Goal: Task Accomplishment & Management: Use online tool/utility

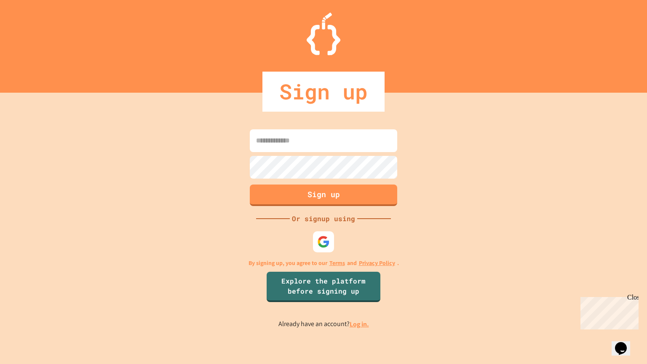
click at [350, 140] on input at bounding box center [323, 140] width 147 height 23
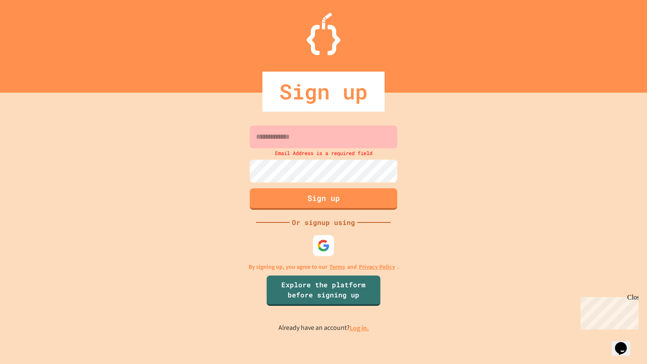
click at [260, 137] on input at bounding box center [323, 136] width 147 height 23
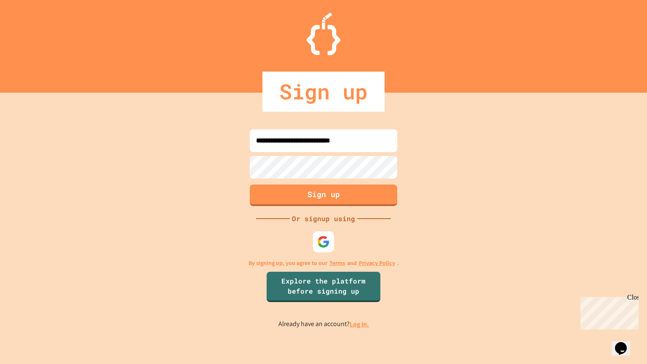
type input "**********"
click at [353, 192] on button "Sign up" at bounding box center [323, 194] width 150 height 22
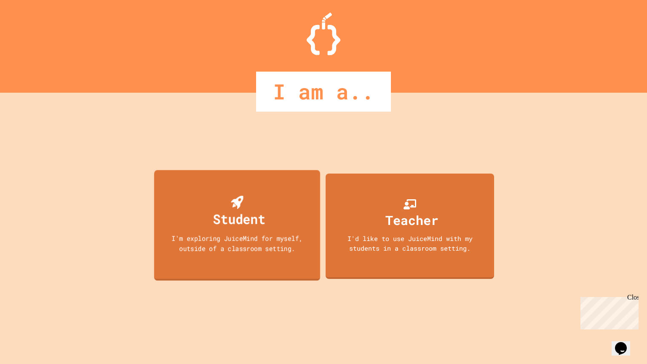
click at [213, 234] on div "I'm exploring JuiceMind for myself, outside of a classroom setting." at bounding box center [236, 243] width 149 height 20
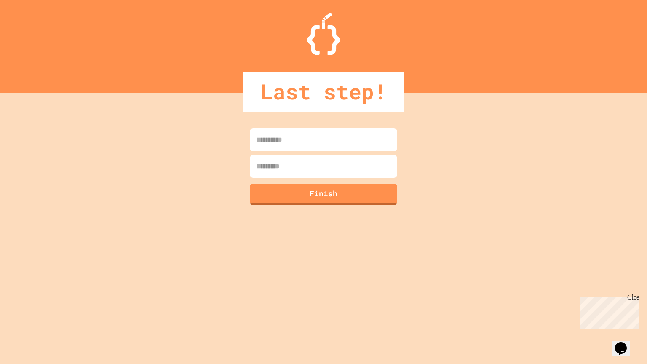
click at [355, 145] on input at bounding box center [323, 139] width 147 height 23
type input "******"
click at [325, 168] on input at bounding box center [323, 166] width 147 height 23
type input "******"
click at [343, 200] on button "Finish" at bounding box center [323, 193] width 150 height 22
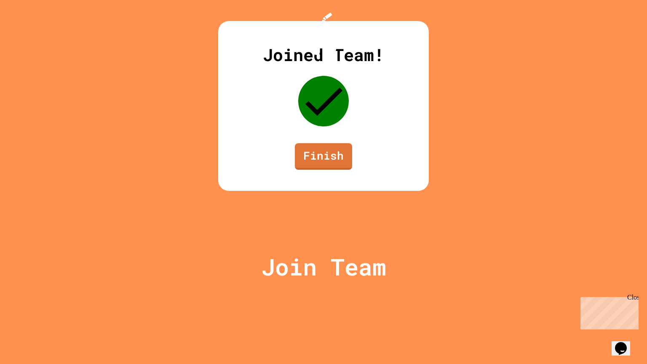
click at [328, 191] on div "Joined Team! Finish" at bounding box center [323, 106] width 210 height 170
click at [335, 169] on link "Finish" at bounding box center [323, 155] width 56 height 28
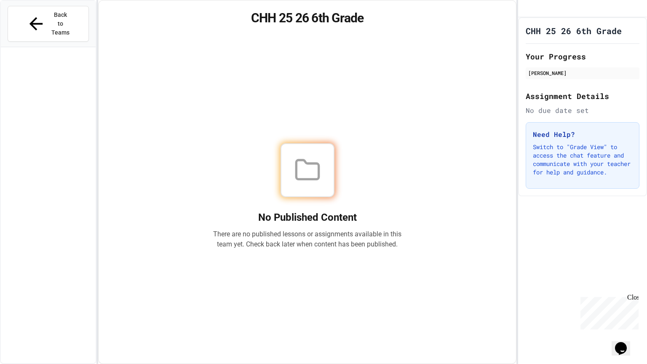
click at [335, 229] on p "There are no published lessons or assignments available in this team yet. Check…" at bounding box center [307, 239] width 189 height 20
click at [51, 16] on span "Back to Teams" at bounding box center [61, 24] width 20 height 27
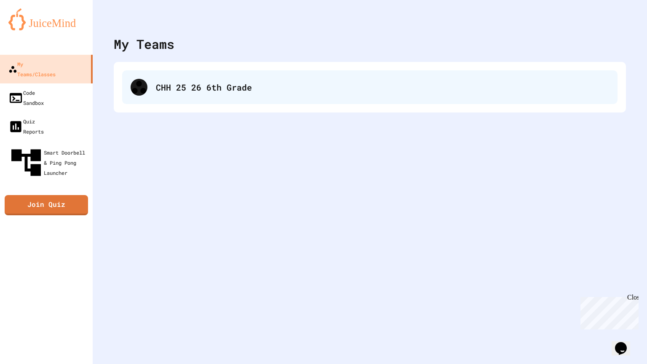
click at [359, 86] on div "CHH 25 26 6th Grade" at bounding box center [382, 87] width 453 height 13
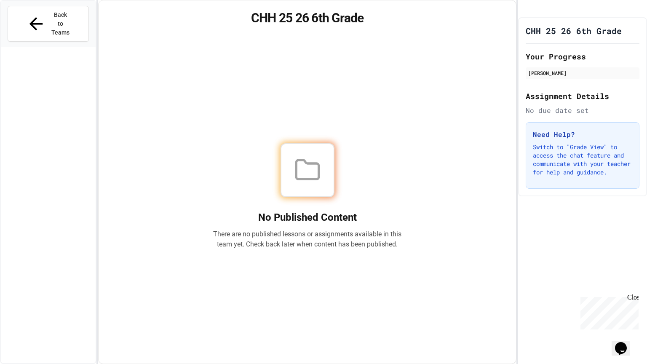
click at [359, 86] on div "No Published Content There are no published lessons or assignments available in…" at bounding box center [307, 196] width 397 height 314
click at [52, 21] on button "Back to Teams" at bounding box center [48, 24] width 81 height 36
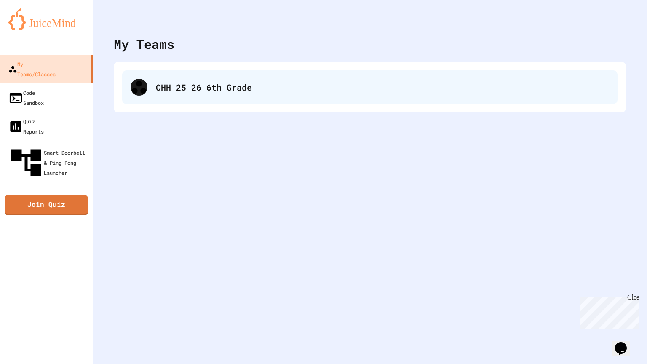
click at [203, 88] on div "CHH 25 26 6th Grade" at bounding box center [382, 87] width 453 height 13
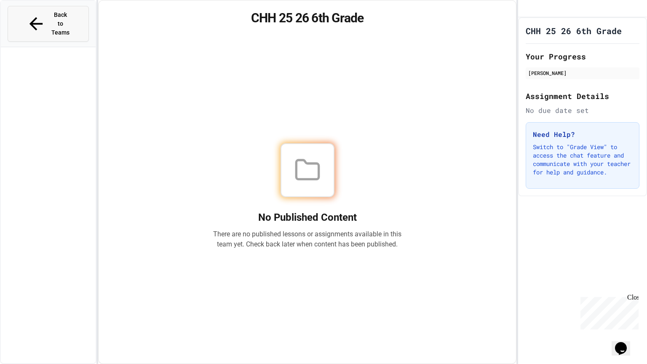
click at [53, 13] on span "Back to Teams" at bounding box center [61, 24] width 20 height 27
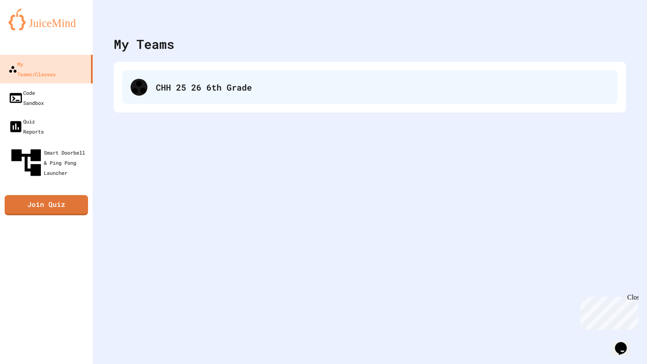
click at [140, 80] on div at bounding box center [138, 87] width 17 height 17
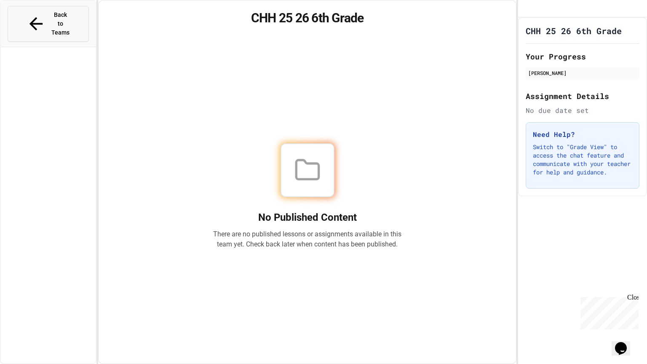
click at [61, 21] on button "Back to Teams" at bounding box center [48, 24] width 81 height 36
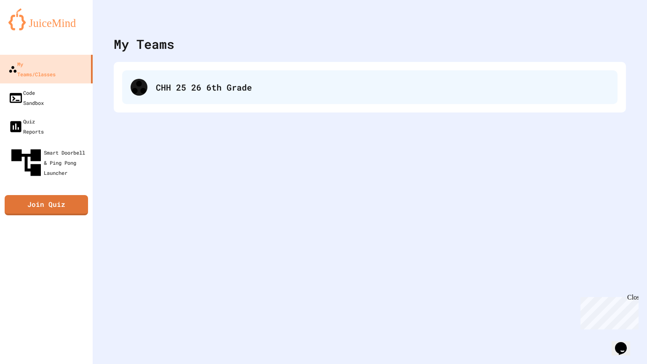
click at [136, 72] on div "CHH 25 26 6th Grade" at bounding box center [369, 87] width 495 height 34
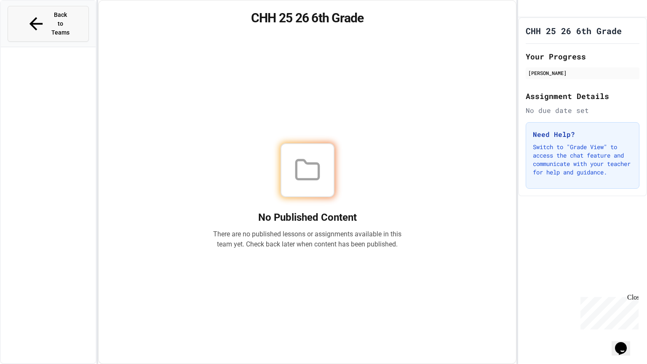
click at [67, 17] on span "Back to Teams" at bounding box center [61, 24] width 20 height 27
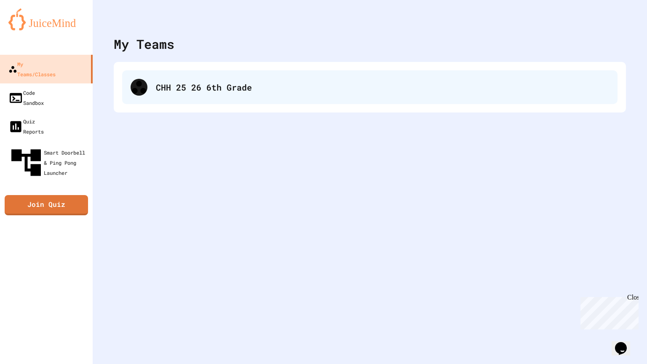
click at [200, 89] on div "CHH 25 26 6th Grade" at bounding box center [382, 87] width 453 height 13
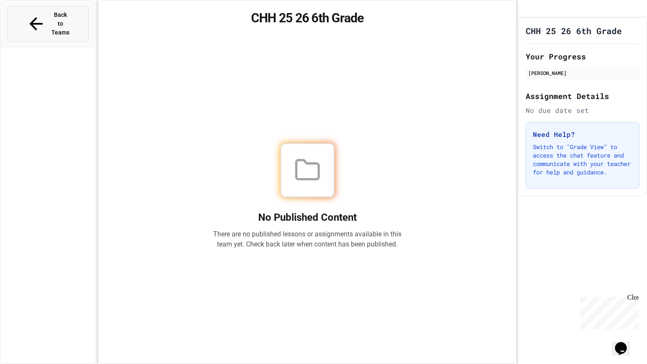
click at [49, 21] on button "Back to Teams" at bounding box center [48, 24] width 81 height 36
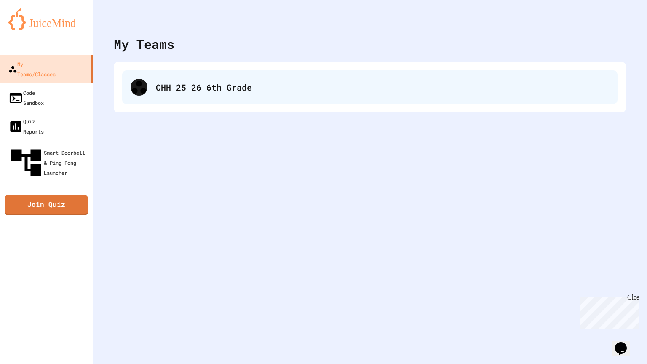
click at [141, 91] on icon at bounding box center [138, 87] width 17 height 17
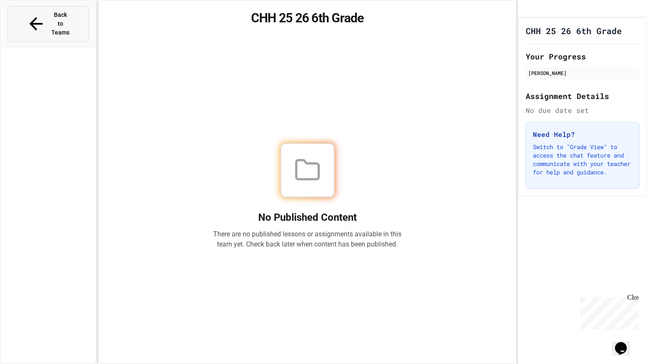
click at [74, 19] on button "Back to Teams" at bounding box center [48, 24] width 81 height 36
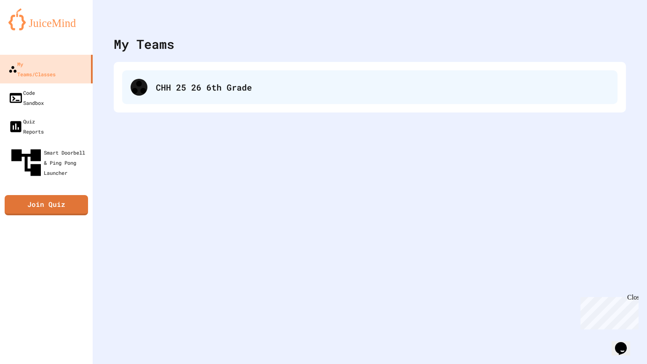
click at [164, 88] on div "CHH 25 26 6th Grade" at bounding box center [382, 87] width 453 height 13
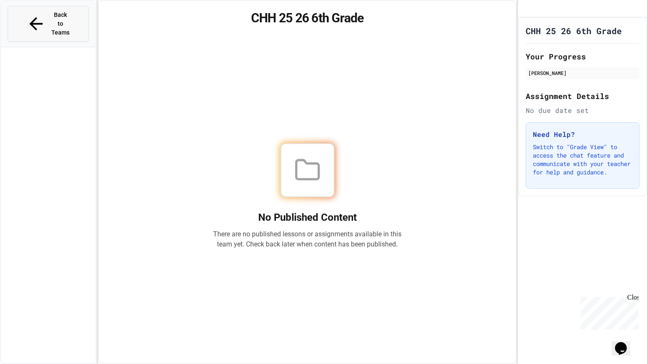
click at [79, 18] on button "Back to Teams" at bounding box center [48, 24] width 81 height 36
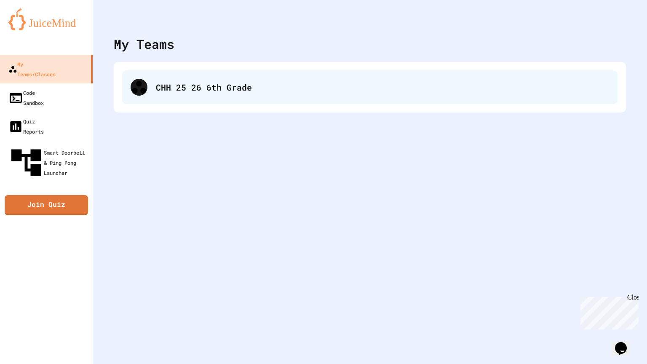
click at [190, 93] on div "CHH 25 26 6th Grade" at bounding box center [382, 87] width 453 height 13
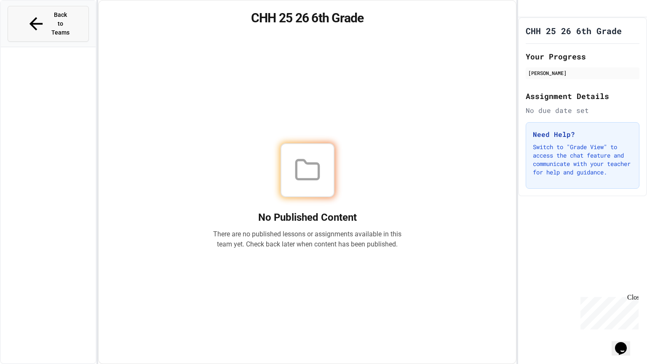
click at [31, 14] on div "Back to Teams" at bounding box center [48, 24] width 44 height 27
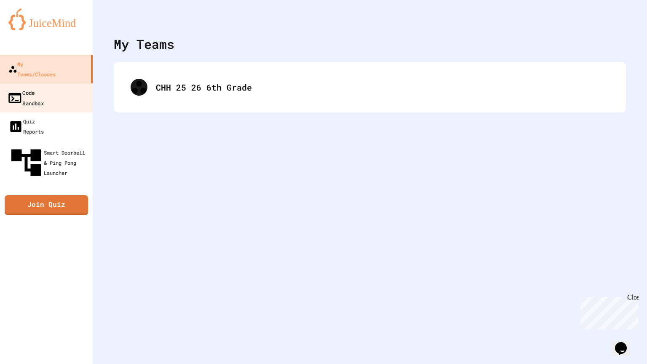
click at [37, 87] on div "Code Sandbox" at bounding box center [25, 97] width 37 height 21
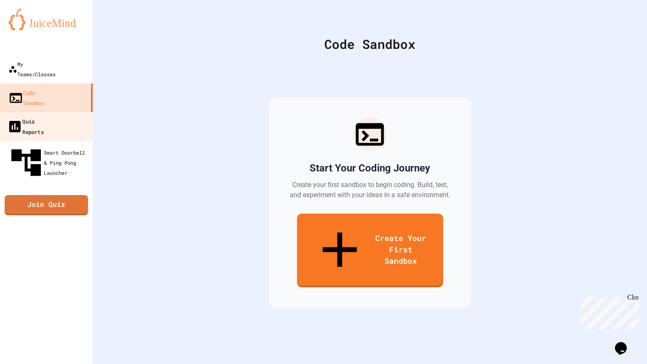
click at [40, 116] on div "Quiz Reports" at bounding box center [25, 126] width 37 height 21
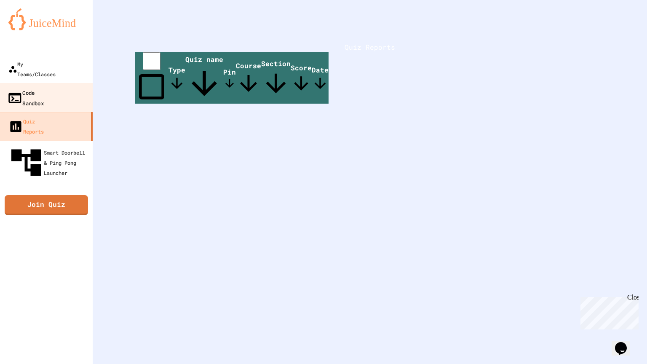
click at [42, 87] on div "Code Sandbox" at bounding box center [25, 97] width 37 height 21
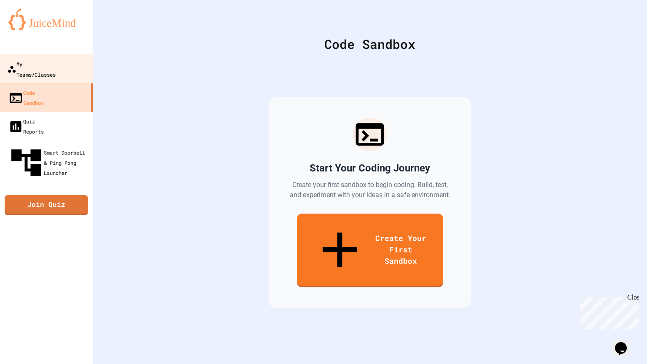
click at [54, 65] on div "My Teams/Classes" at bounding box center [31, 69] width 48 height 21
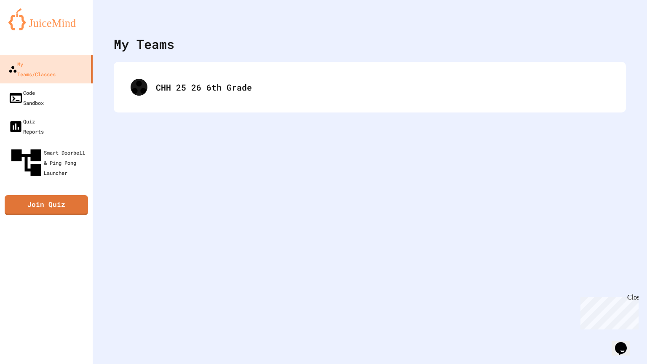
click at [631, 300] on div "Close" at bounding box center [632, 298] width 11 height 11
click at [622, 351] on button "Opens Chat This icon Opens the chat window." at bounding box center [620, 348] width 19 height 14
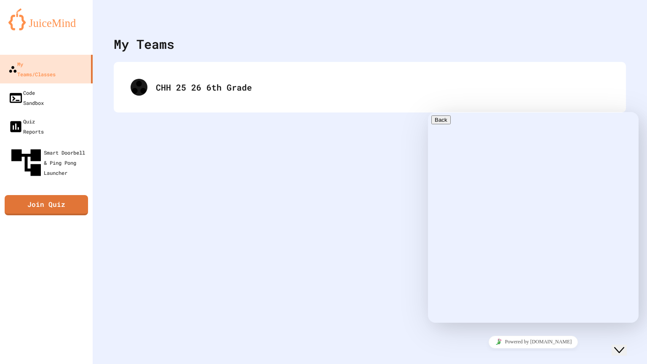
click at [621, 349] on button "Close Chat This icon closes the chat window." at bounding box center [618, 349] width 15 height 11
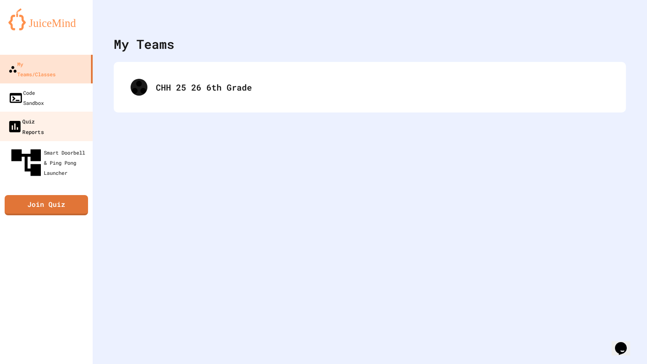
click at [41, 116] on div "Quiz Reports" at bounding box center [25, 126] width 37 height 21
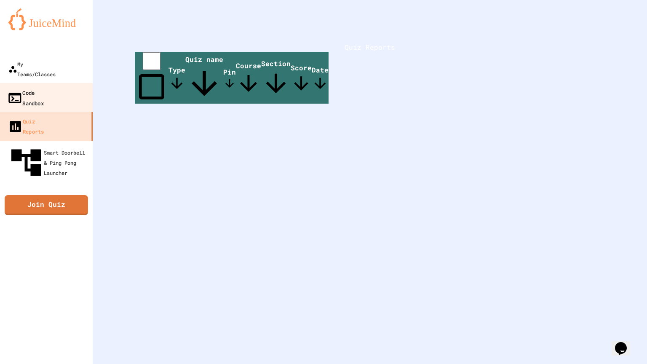
click at [44, 87] on div "Code Sandbox" at bounding box center [25, 97] width 37 height 21
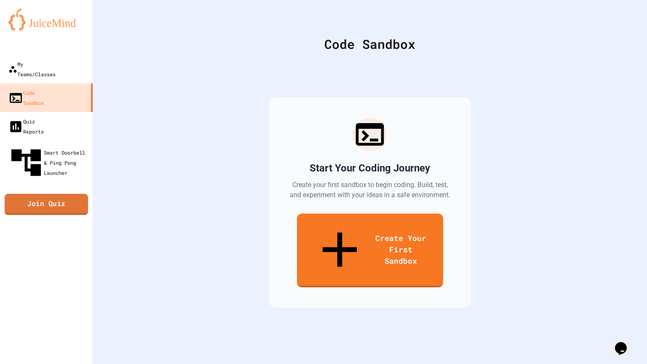
click at [68, 194] on link "Join Quiz" at bounding box center [46, 204] width 83 height 21
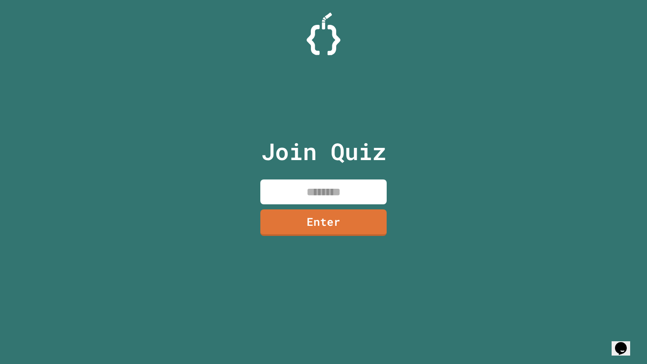
click at [308, 196] on input at bounding box center [323, 191] width 126 height 25
click at [300, 195] on input at bounding box center [323, 191] width 126 height 25
type input "********"
click at [341, 224] on link "Enter" at bounding box center [323, 222] width 125 height 28
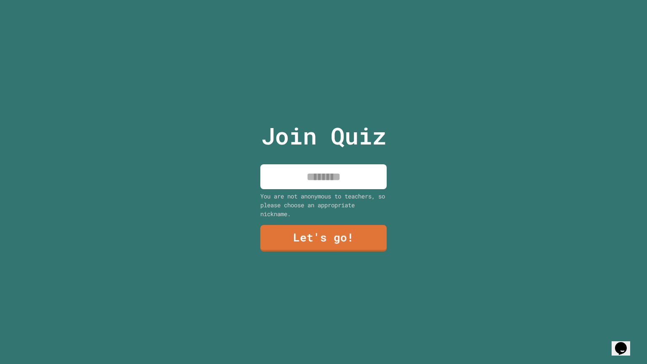
click at [329, 177] on input at bounding box center [323, 176] width 126 height 25
type input "******"
click at [357, 234] on link "Let's go!" at bounding box center [324, 237] width 126 height 28
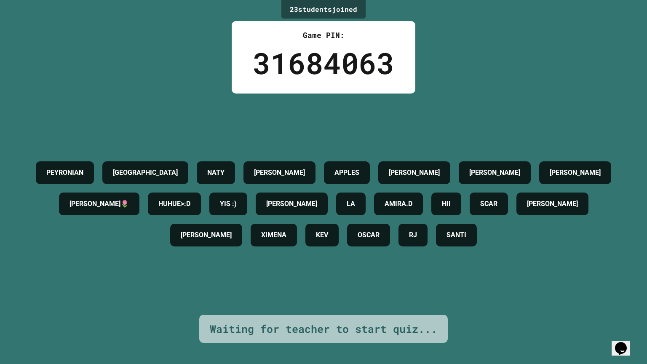
click at [370, 161] on div "APPLES" at bounding box center [347, 172] width 46 height 23
click at [618, 343] on icon "Chat widget" at bounding box center [621, 348] width 12 height 13
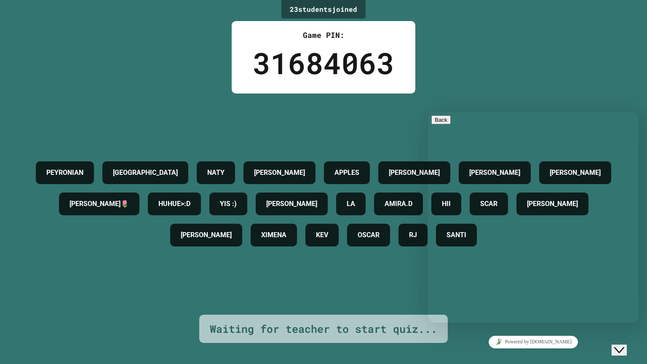
click at [618, 345] on div "Close Chat This icon closes the chat window." at bounding box center [619, 350] width 10 height 10
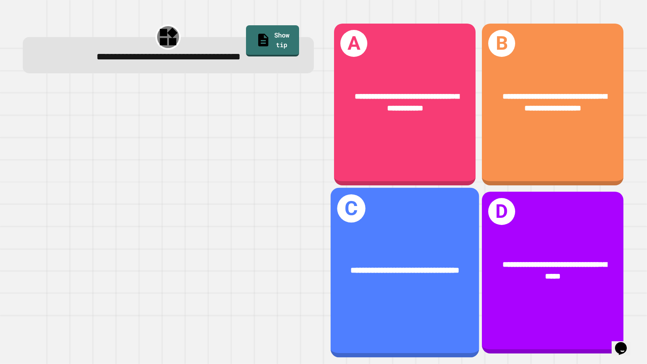
click at [418, 247] on div "**********" at bounding box center [404, 269] width 148 height 45
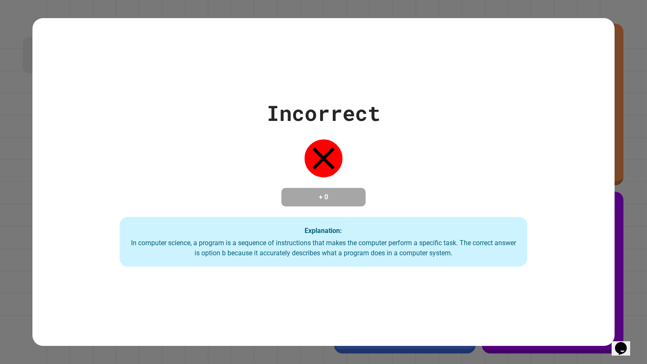
click at [418, 241] on div "In computer science, a program is a sequence of instructions that makes the com…" at bounding box center [323, 248] width 391 height 20
click at [431, 177] on div "Incorrect + 0 Explanation: In computer science, a program is a sequence of inst…" at bounding box center [323, 181] width 582 height 169
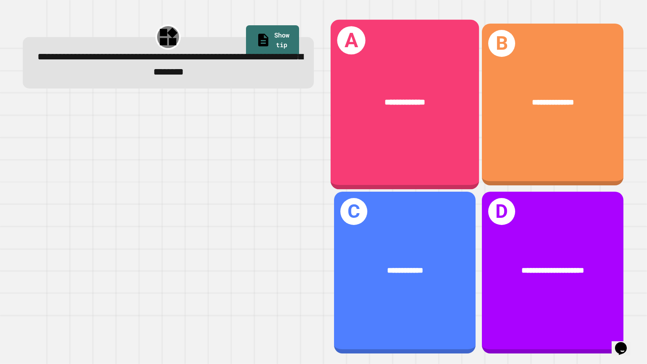
click at [427, 168] on div "**********" at bounding box center [404, 104] width 148 height 170
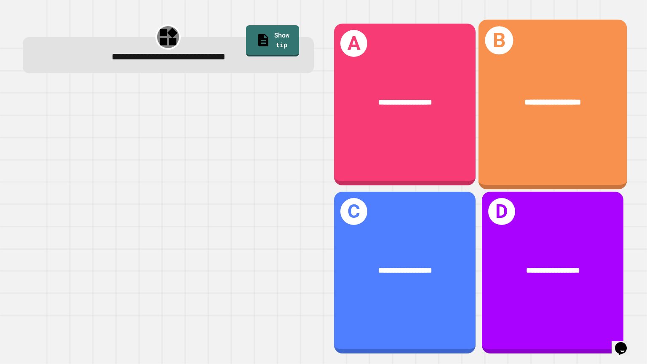
click at [560, 129] on div "**********" at bounding box center [552, 104] width 148 height 170
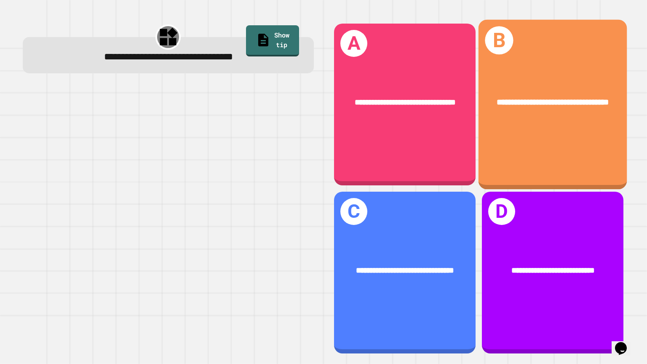
click at [524, 123] on div "**********" at bounding box center [552, 102] width 148 height 45
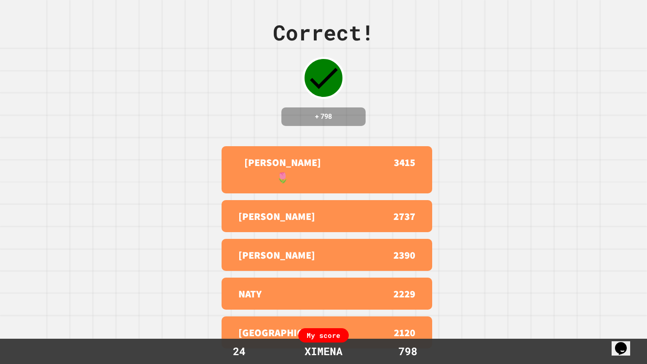
click at [325, 334] on div "My score" at bounding box center [323, 335] width 51 height 14
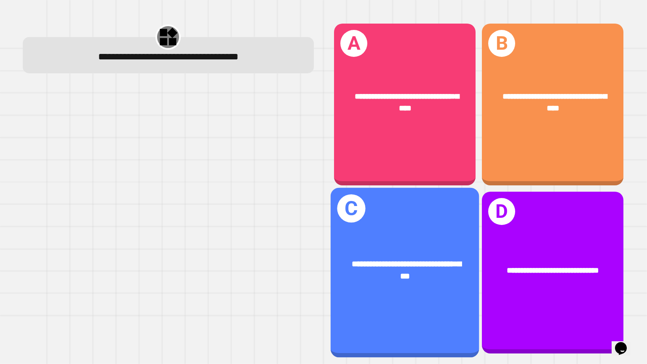
click at [428, 273] on div "**********" at bounding box center [404, 270] width 115 height 25
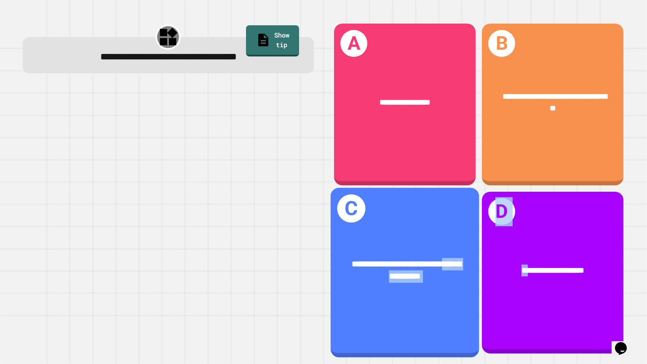
drag, startPoint x: 520, startPoint y: 260, endPoint x: 344, endPoint y: 290, distance: 178.5
click at [344, 290] on div "**********" at bounding box center [479, 188] width 304 height 344
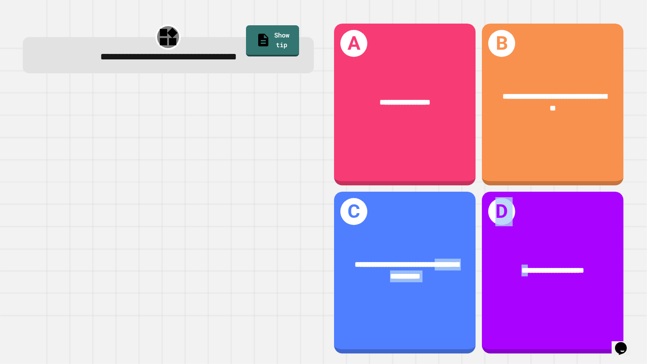
click at [305, 288] on body "**********" at bounding box center [323, 182] width 647 height 364
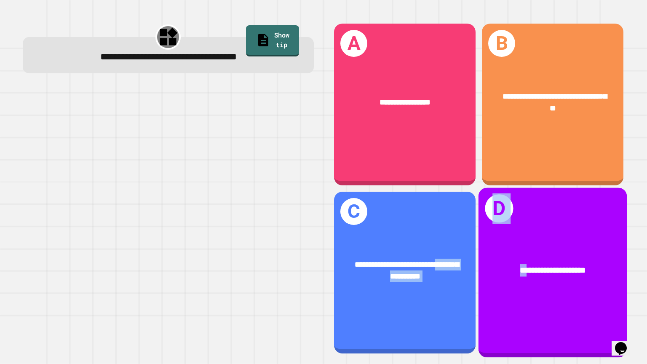
click at [601, 316] on div "**********" at bounding box center [552, 272] width 148 height 170
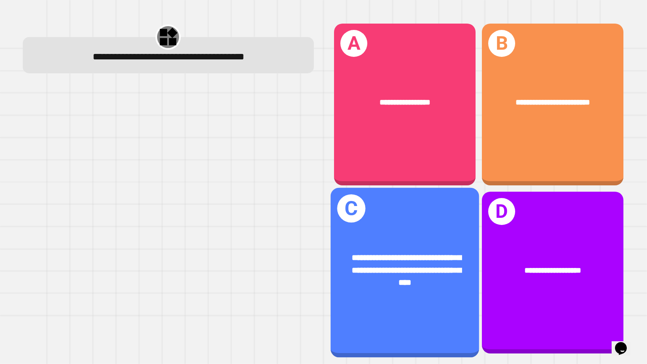
click at [412, 221] on div "**********" at bounding box center [404, 272] width 148 height 170
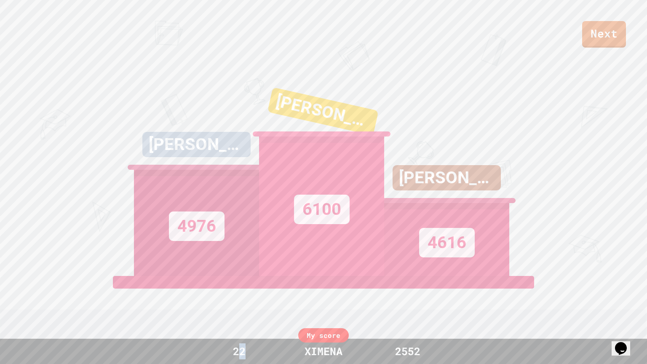
drag, startPoint x: 241, startPoint y: 358, endPoint x: 278, endPoint y: 362, distance: 37.2
click at [278, 362] on div "My score 22 XIMENA 2552" at bounding box center [323, 350] width 647 height 25
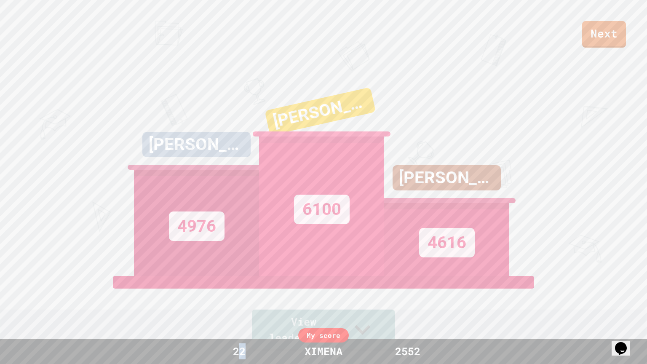
click at [134, 276] on div "[PERSON_NAME] 4976 [PERSON_NAME]🌷 6100 [PERSON_NAME] 4616" at bounding box center [323, 170] width 379 height 210
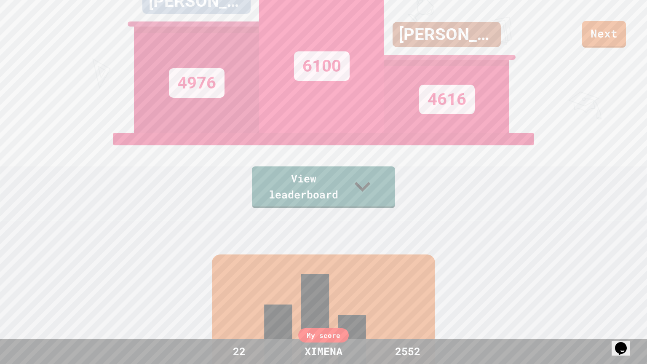
scroll to position [143, 0]
click at [274, 178] on div "View leaderboard" at bounding box center [323, 170] width 143 height 75
click at [284, 199] on link "View leaderboard" at bounding box center [323, 186] width 133 height 44
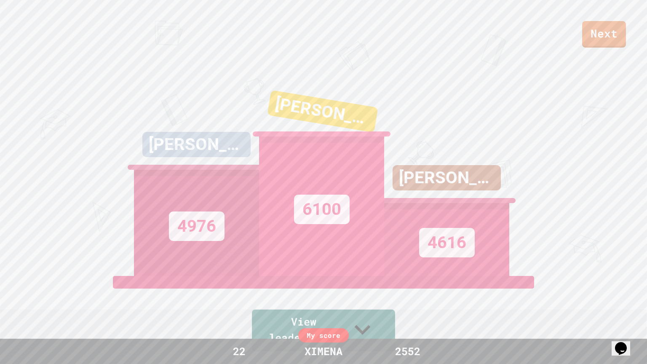
scroll to position [364, 0]
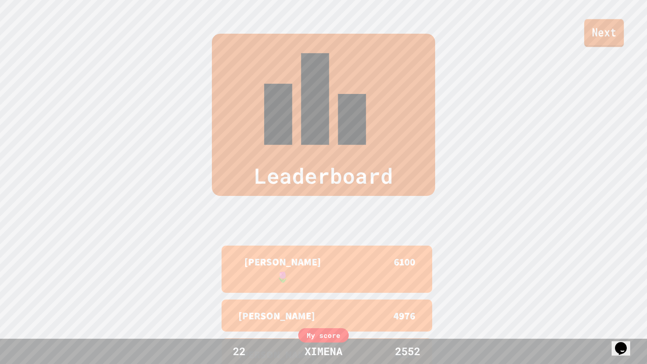
click at [603, 41] on link "Next" at bounding box center [604, 33] width 40 height 28
